Goal: Task Accomplishment & Management: Manage account settings

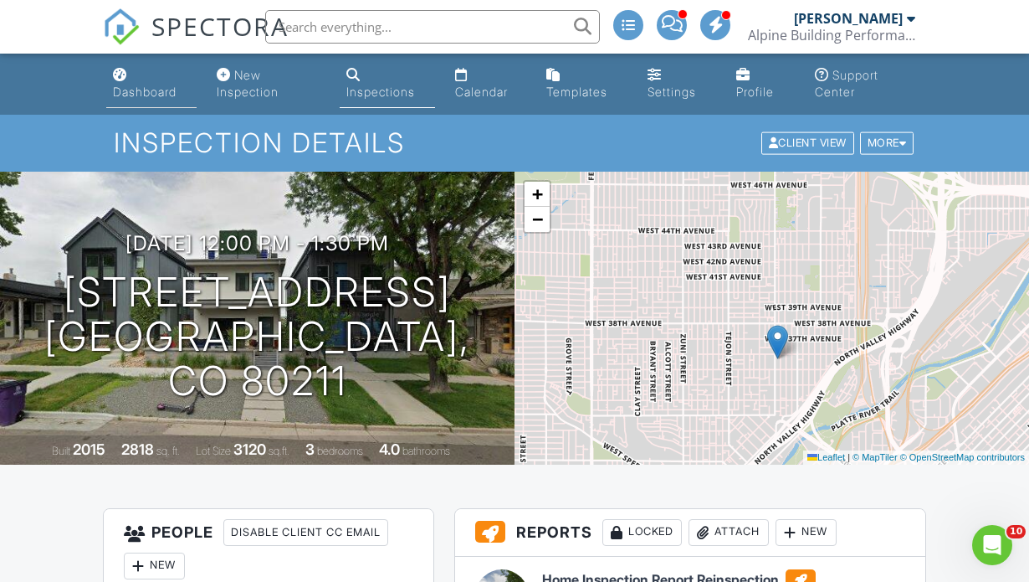
click at [141, 93] on div "Dashboard" at bounding box center [145, 92] width 64 height 14
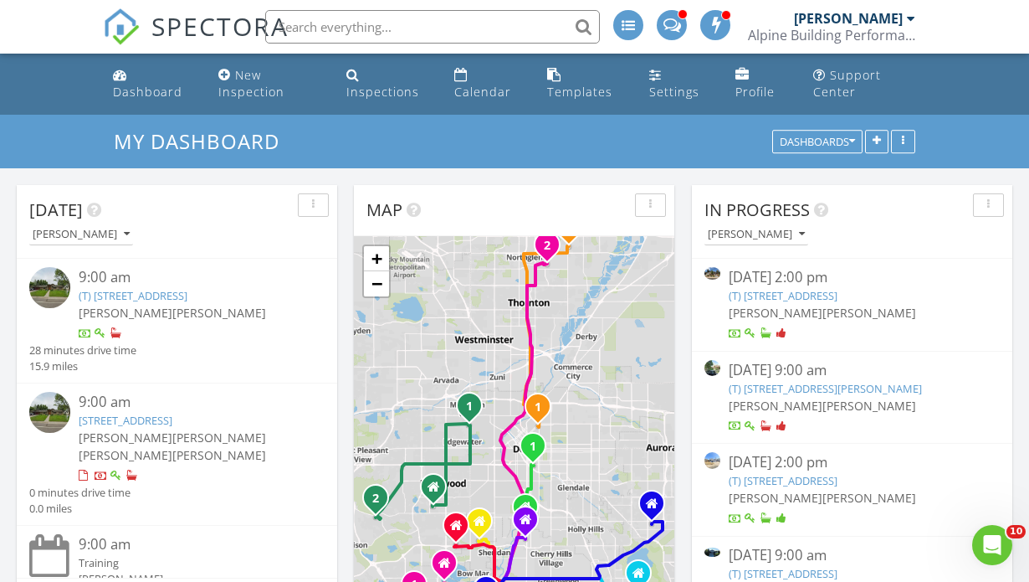
click at [798, 292] on link "(T) 4039 W Hillside Pl , Littleton, CO 80123" at bounding box center [783, 295] width 109 height 15
click at [783, 296] on link "(T) 4039 W Hillside Pl , Littleton, CO 80123" at bounding box center [783, 295] width 109 height 15
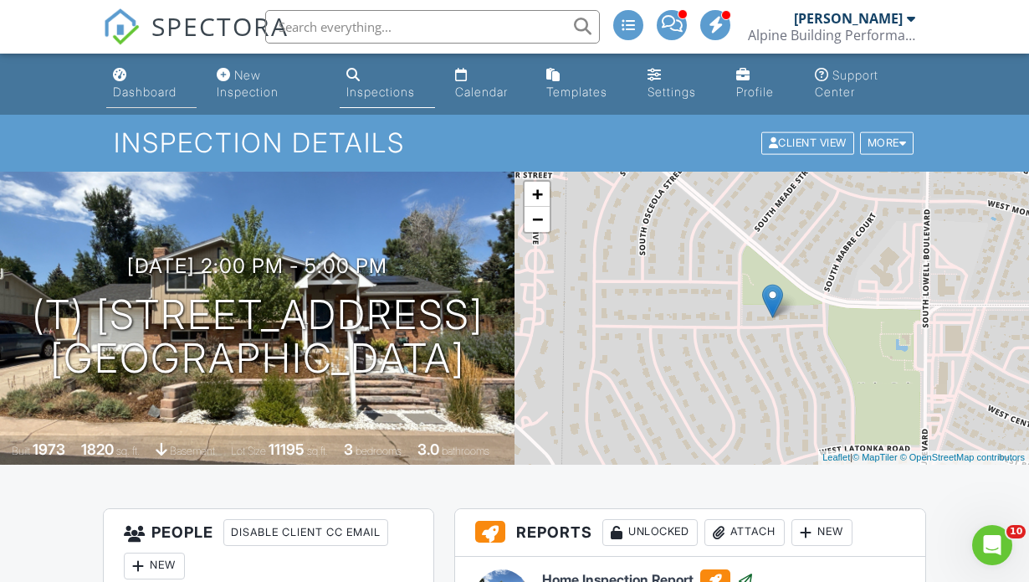
click at [132, 90] on div "Dashboard" at bounding box center [145, 92] width 64 height 14
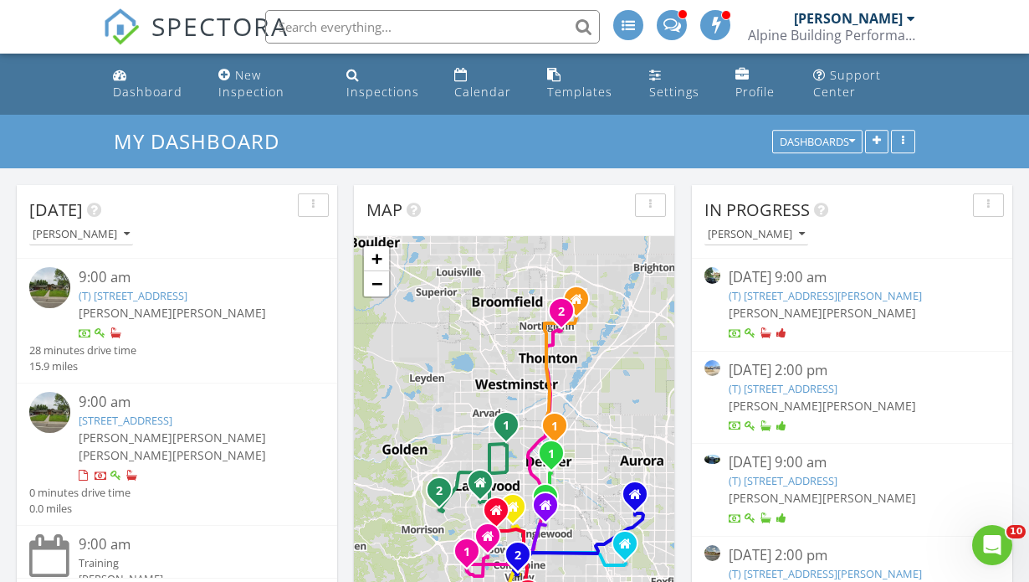
click at [763, 295] on link "(T) 1215 St Paul St , Denver, CO 80206" at bounding box center [825, 295] width 193 height 15
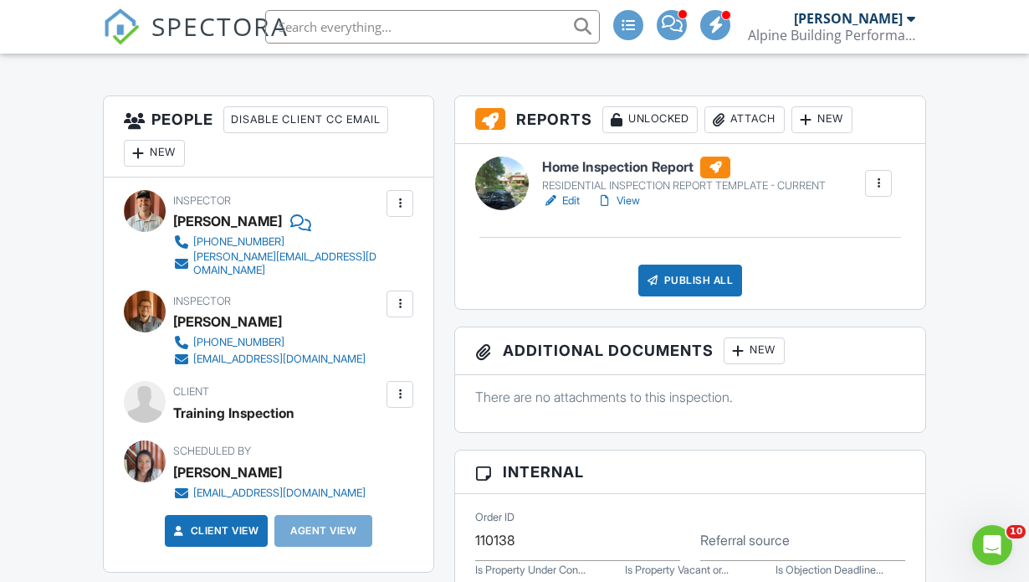
scroll to position [423, 0]
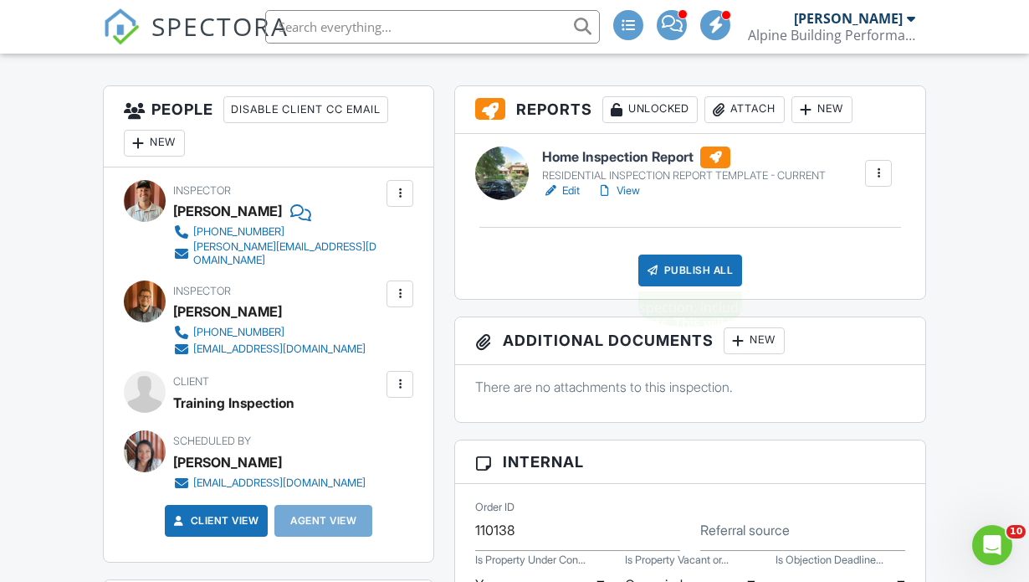
click at [687, 268] on div "Publish All" at bounding box center [691, 270] width 105 height 32
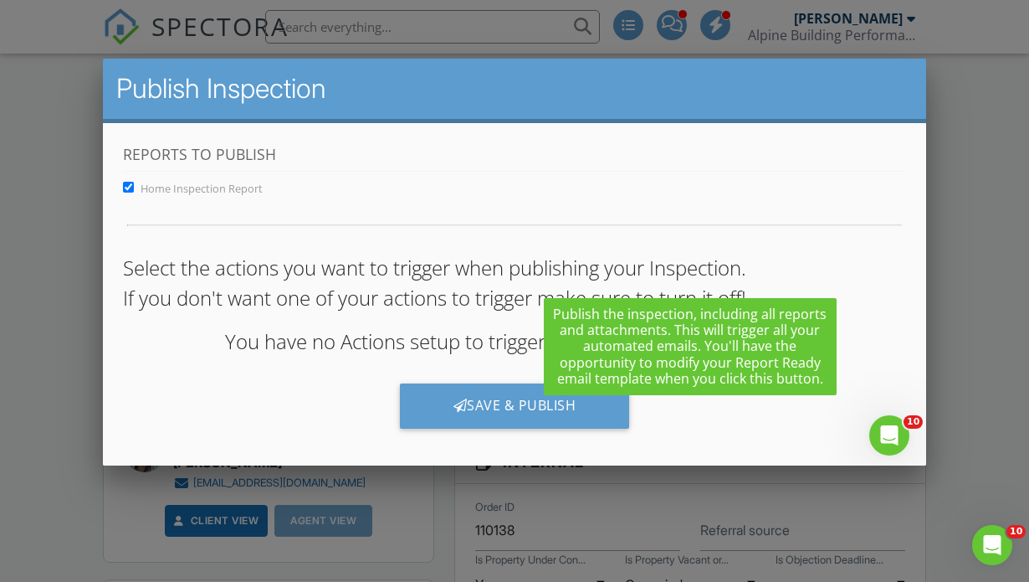
scroll to position [0, 0]
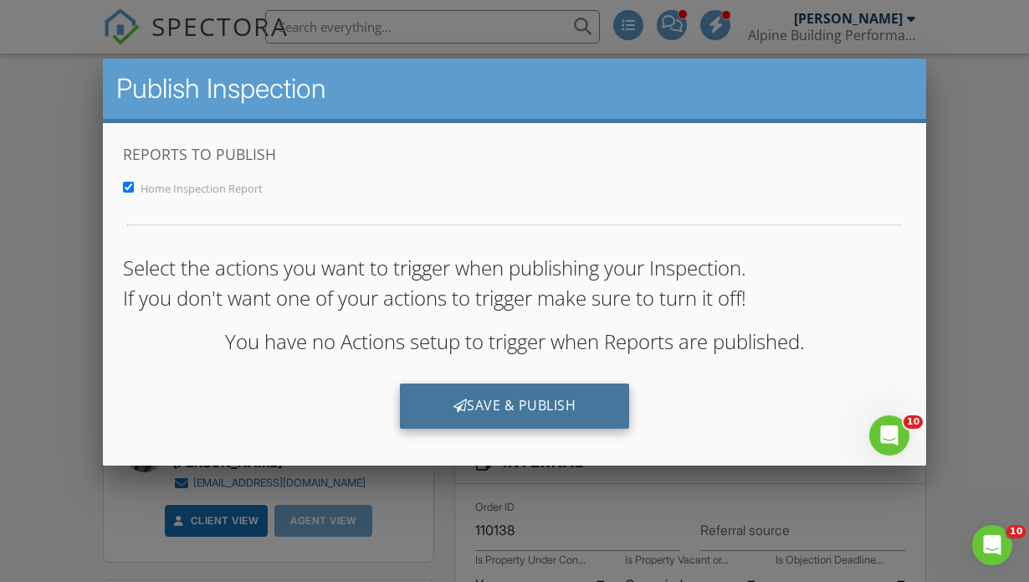
click at [541, 409] on div "Save & Publish" at bounding box center [515, 404] width 230 height 45
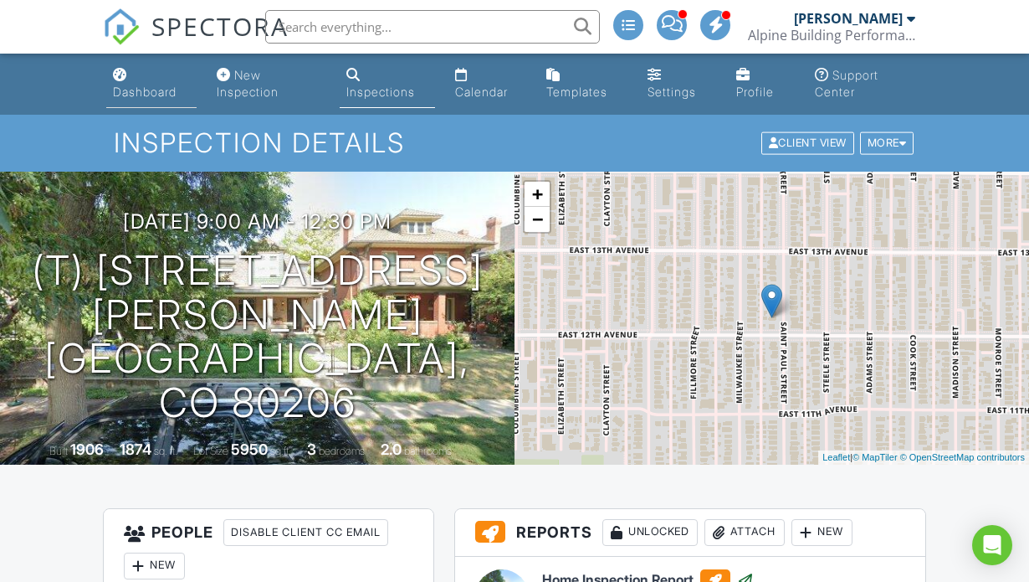
click at [149, 93] on div "Dashboard" at bounding box center [145, 92] width 64 height 14
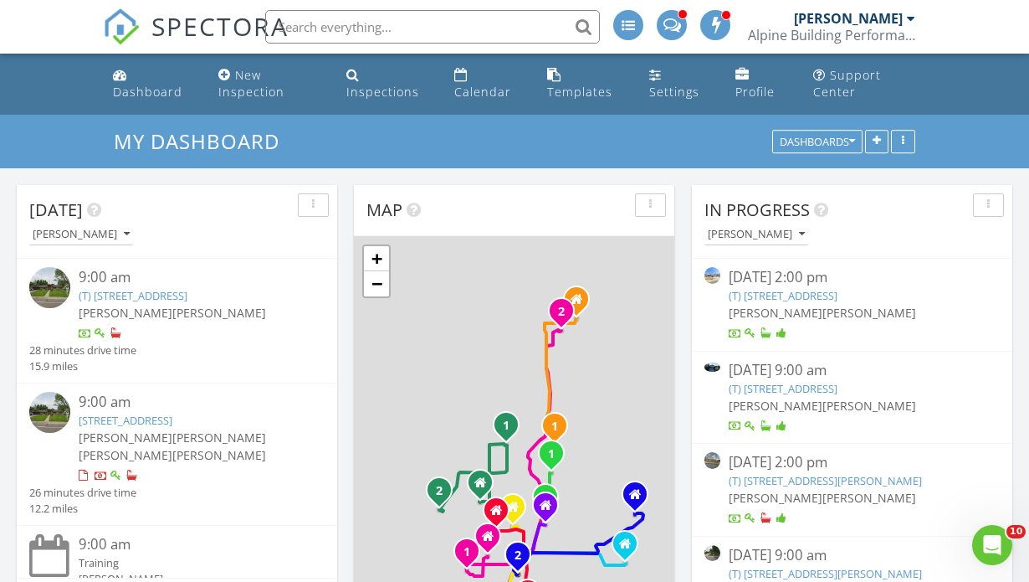
scroll to position [1357, 1030]
click at [752, 292] on link "(T) 12646 Osceola St , Broomfield, CO 80020" at bounding box center [783, 295] width 109 height 15
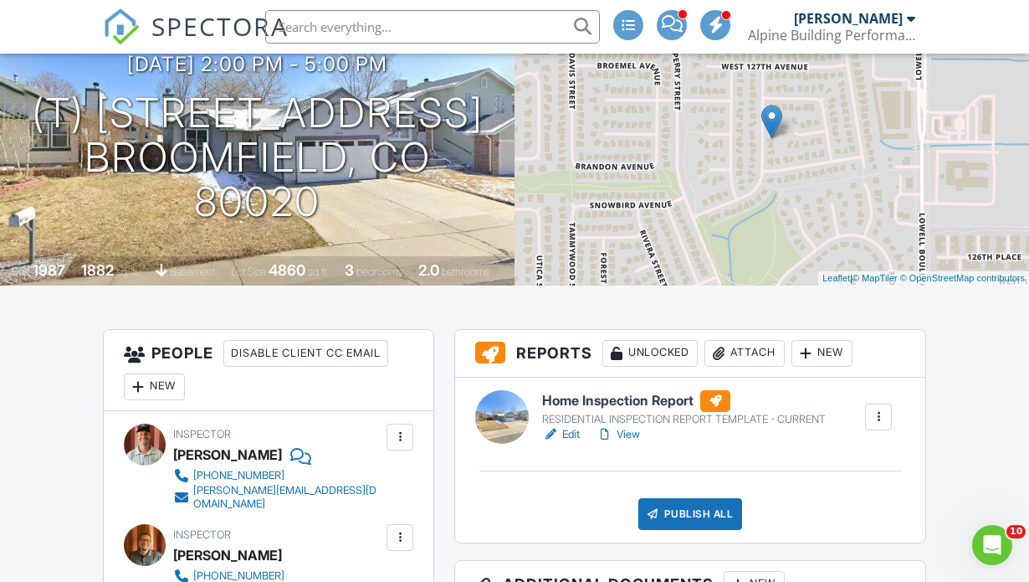
scroll to position [264, 0]
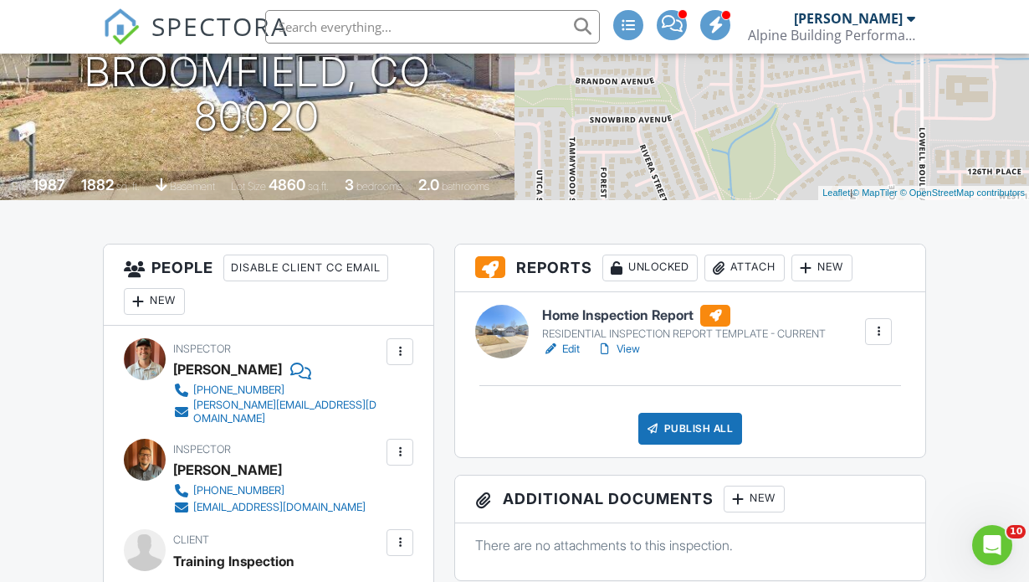
click at [674, 433] on div "Publish All" at bounding box center [691, 429] width 105 height 32
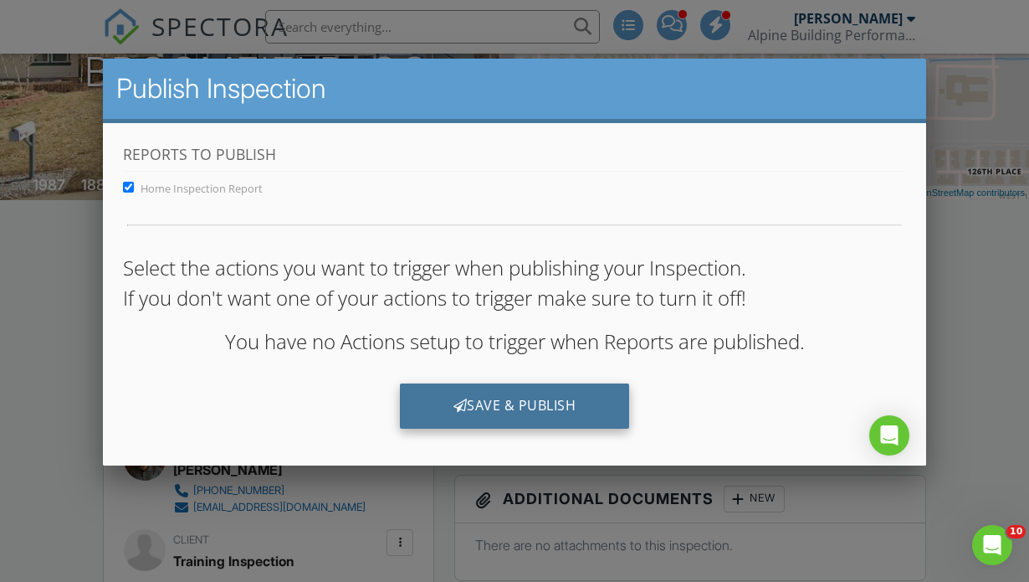
scroll to position [3, 0]
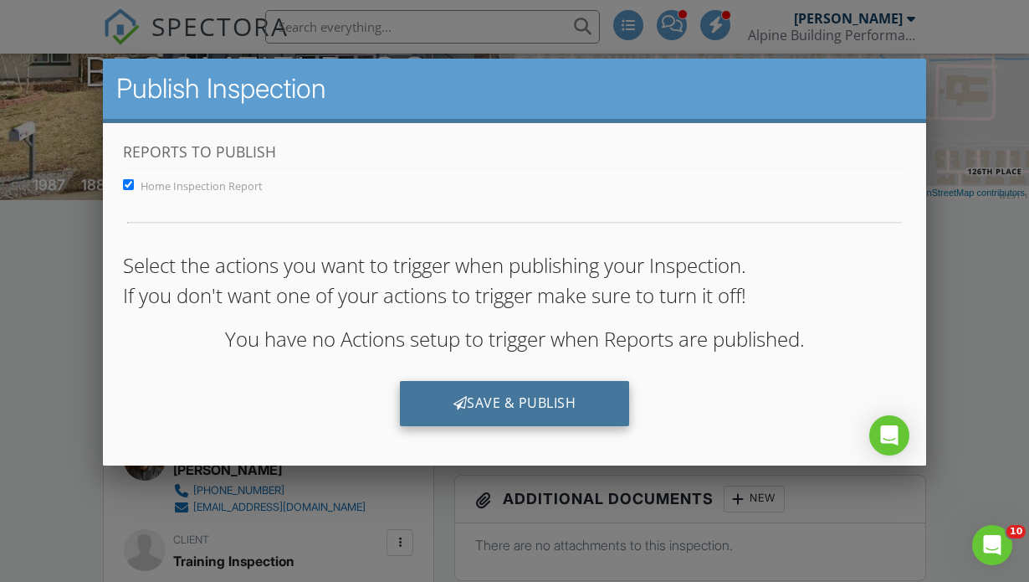
click at [551, 392] on div "Save & Publish" at bounding box center [515, 402] width 230 height 45
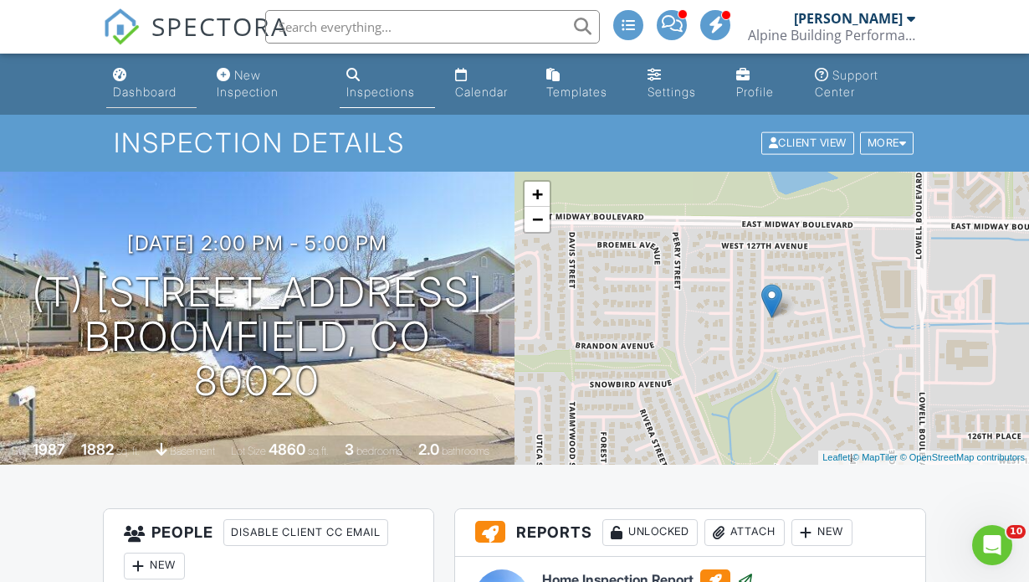
click at [150, 95] on div "Dashboard" at bounding box center [145, 92] width 64 height 14
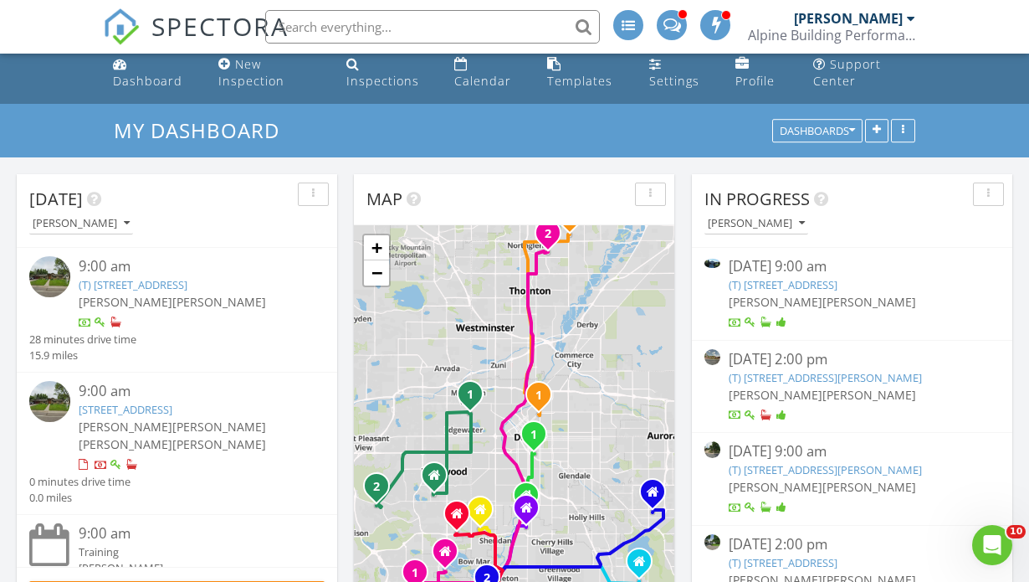
scroll to position [22, 0]
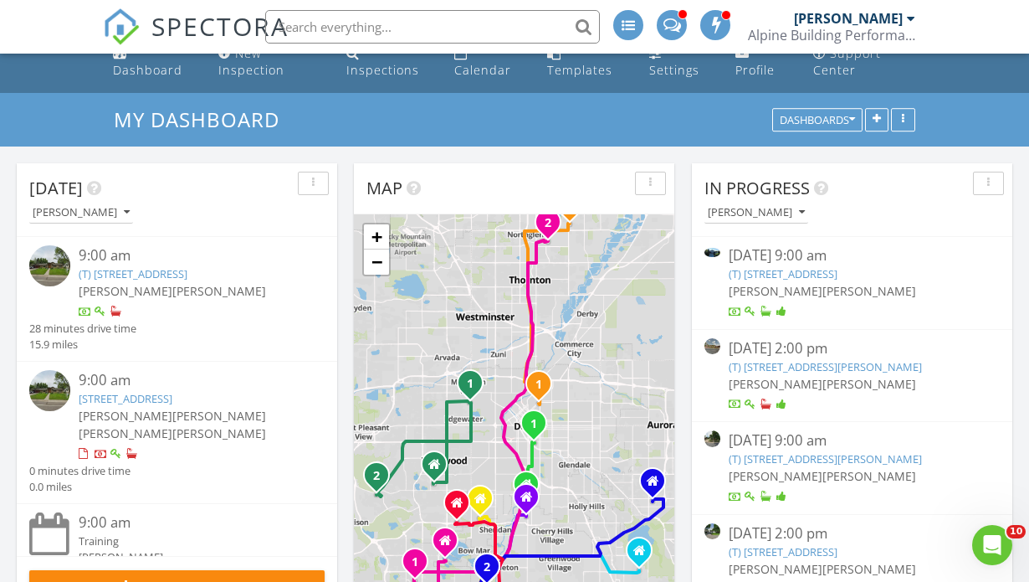
click at [758, 271] on link "(T) 15948 E 106th Pl , Commerce City, CO 80022" at bounding box center [783, 273] width 109 height 15
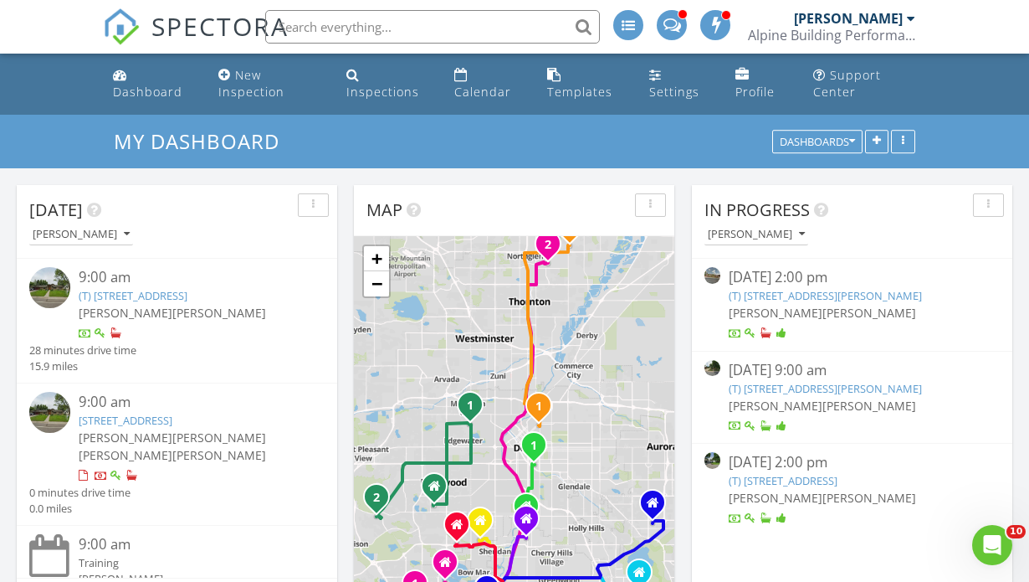
click at [754, 273] on div "[DATE] 2:00 pm" at bounding box center [852, 277] width 246 height 21
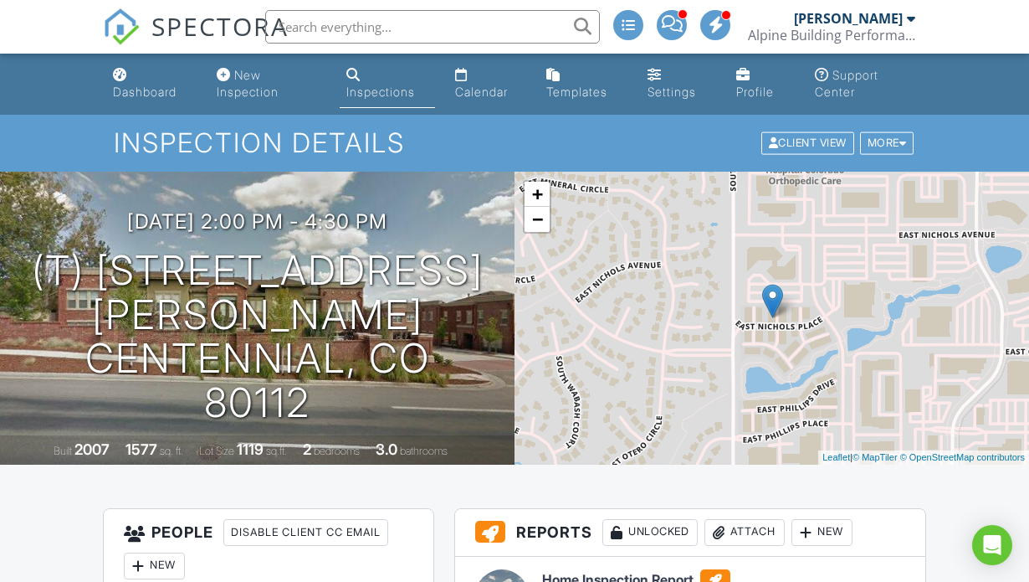
scroll to position [240, 1]
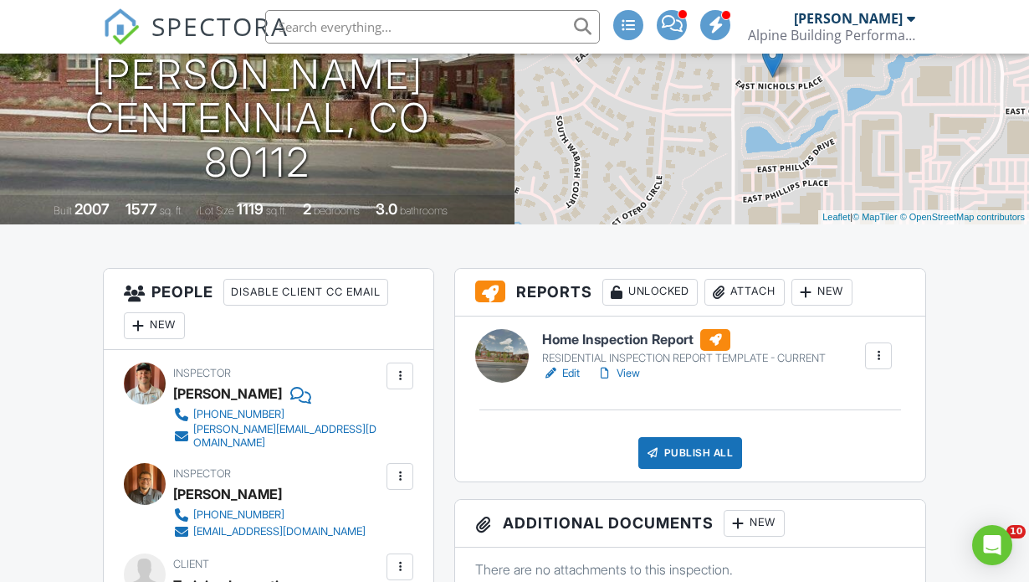
click at [669, 455] on div "Publish All" at bounding box center [691, 453] width 105 height 32
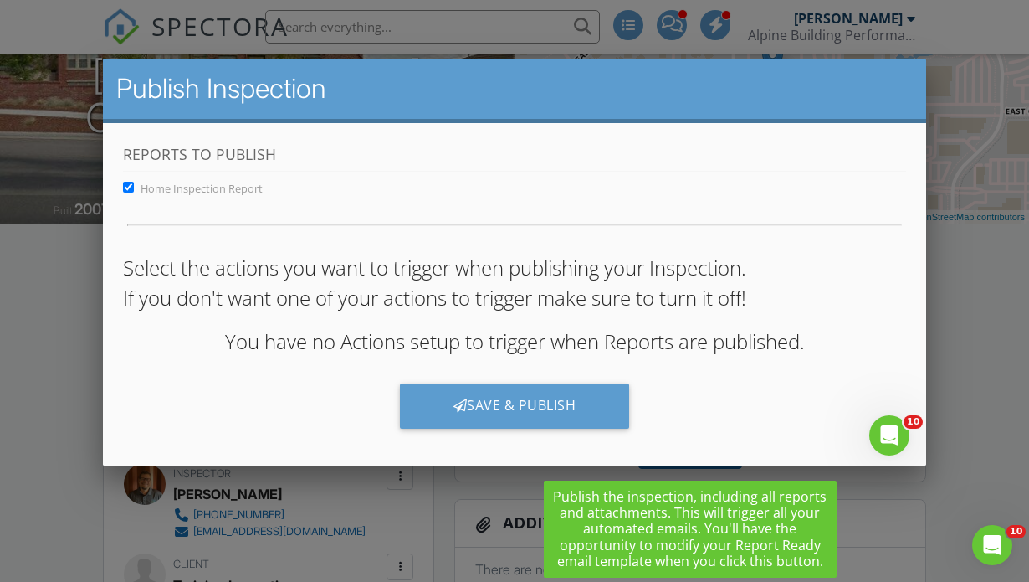
scroll to position [0, 0]
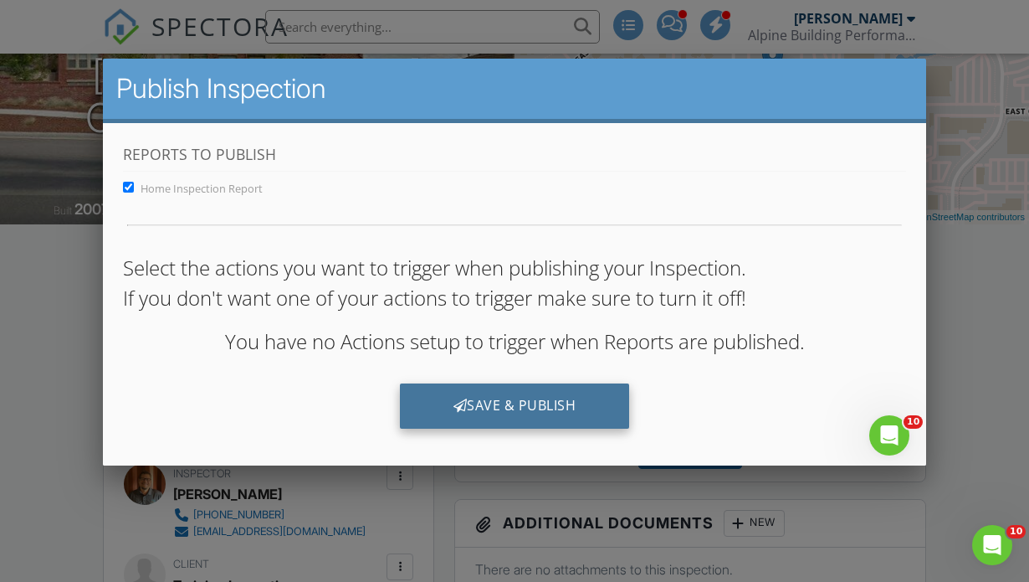
click at [482, 401] on div "Save & Publish" at bounding box center [515, 404] width 230 height 45
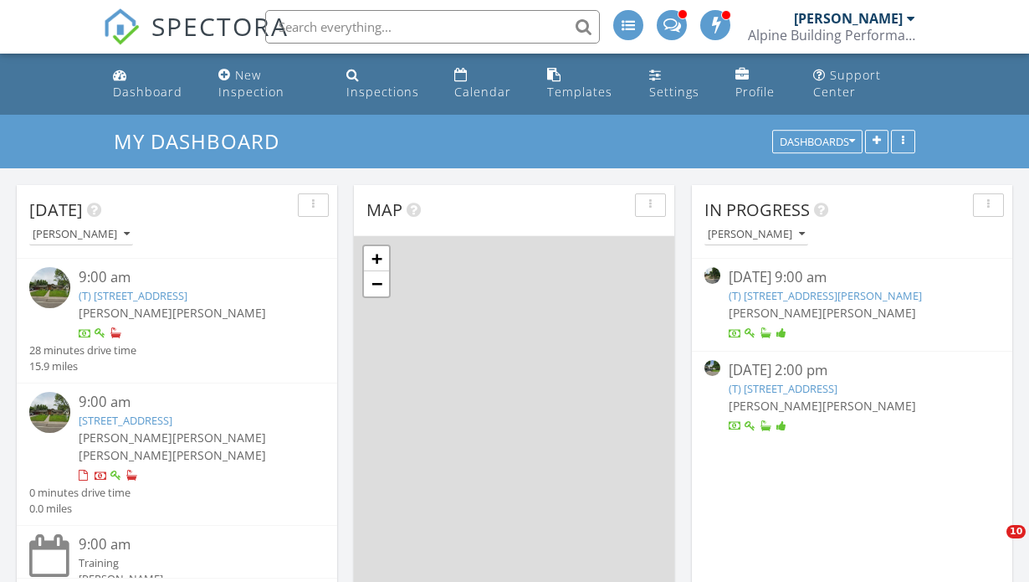
click at [786, 295] on link "(T) 571 S Taft St , Lakewood, CO 80228" at bounding box center [825, 295] width 193 height 15
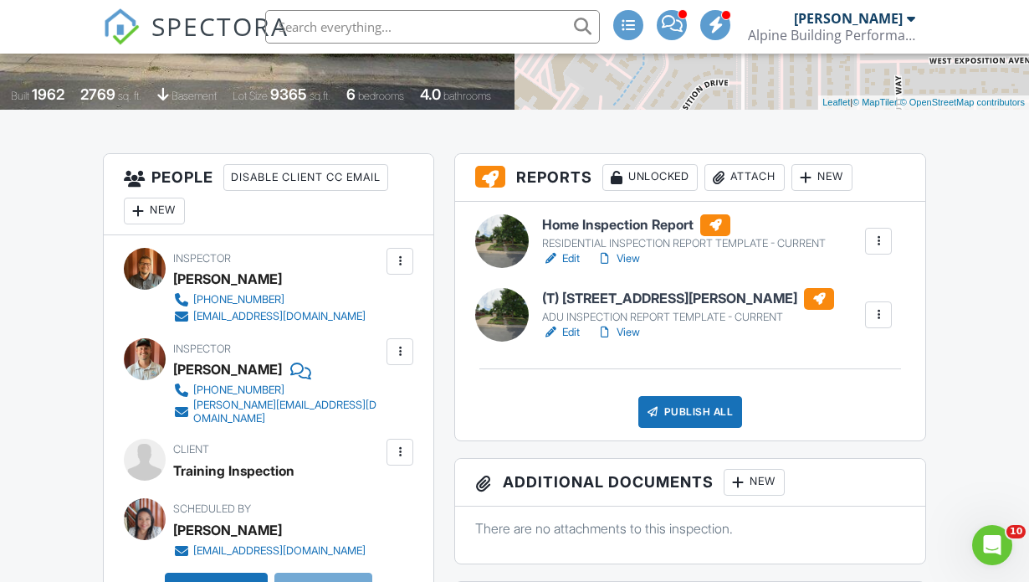
scroll to position [355, 0]
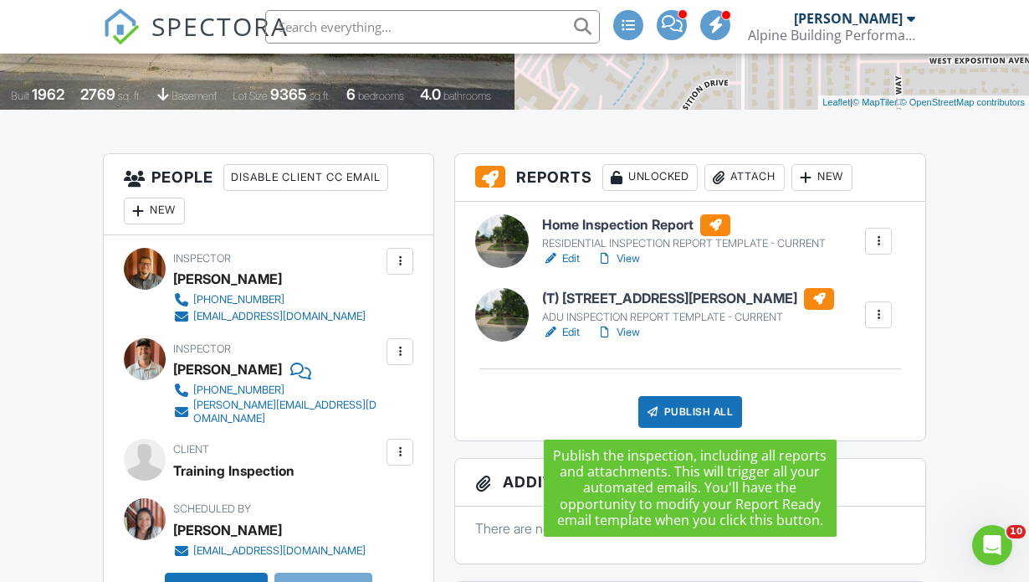
click at [690, 406] on div "Publish All" at bounding box center [691, 412] width 105 height 32
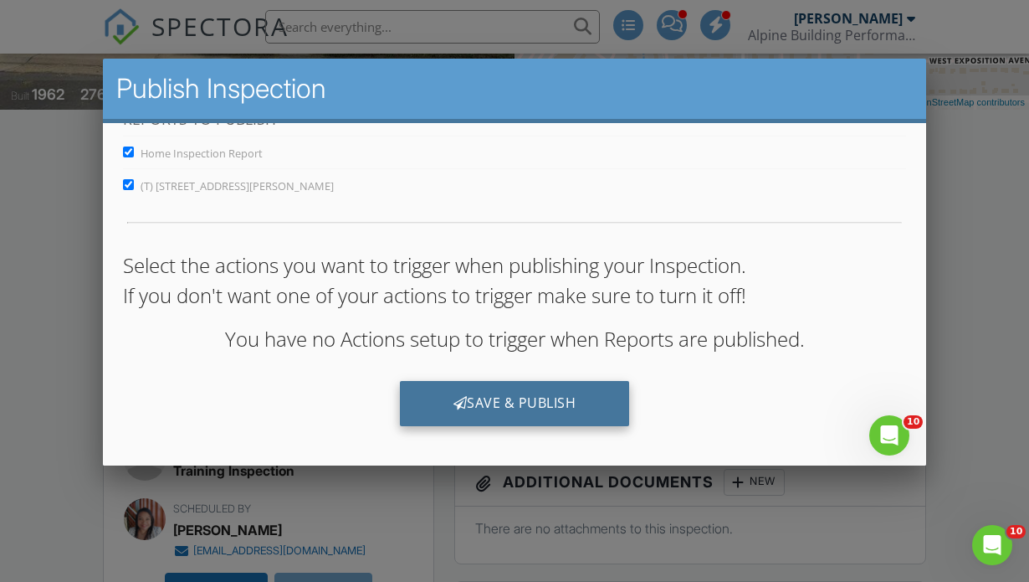
scroll to position [35, 0]
click at [503, 404] on div "Save & Publish" at bounding box center [515, 402] width 230 height 45
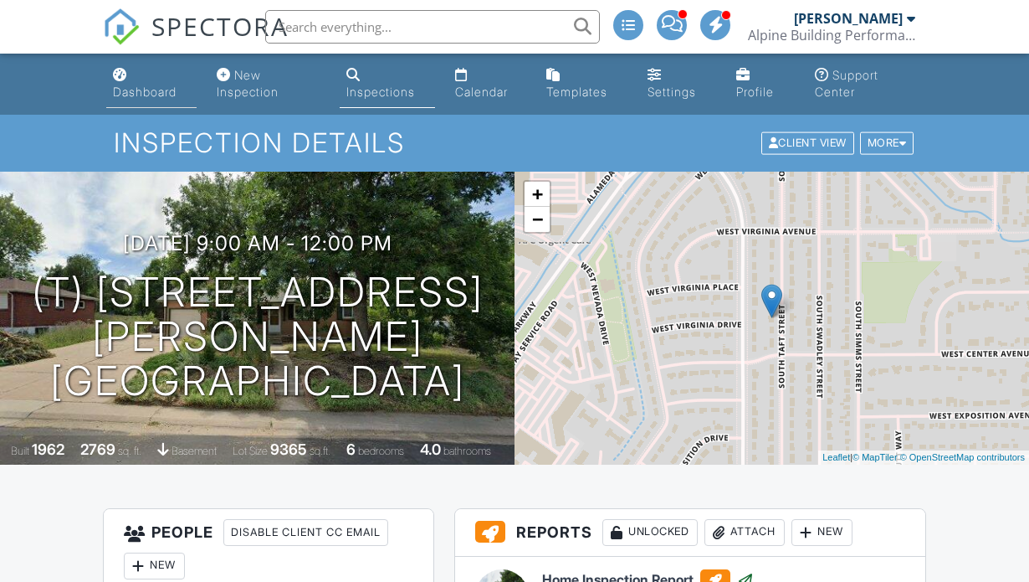
click at [156, 91] on div "Dashboard" at bounding box center [145, 92] width 64 height 14
